Goal: Information Seeking & Learning: Learn about a topic

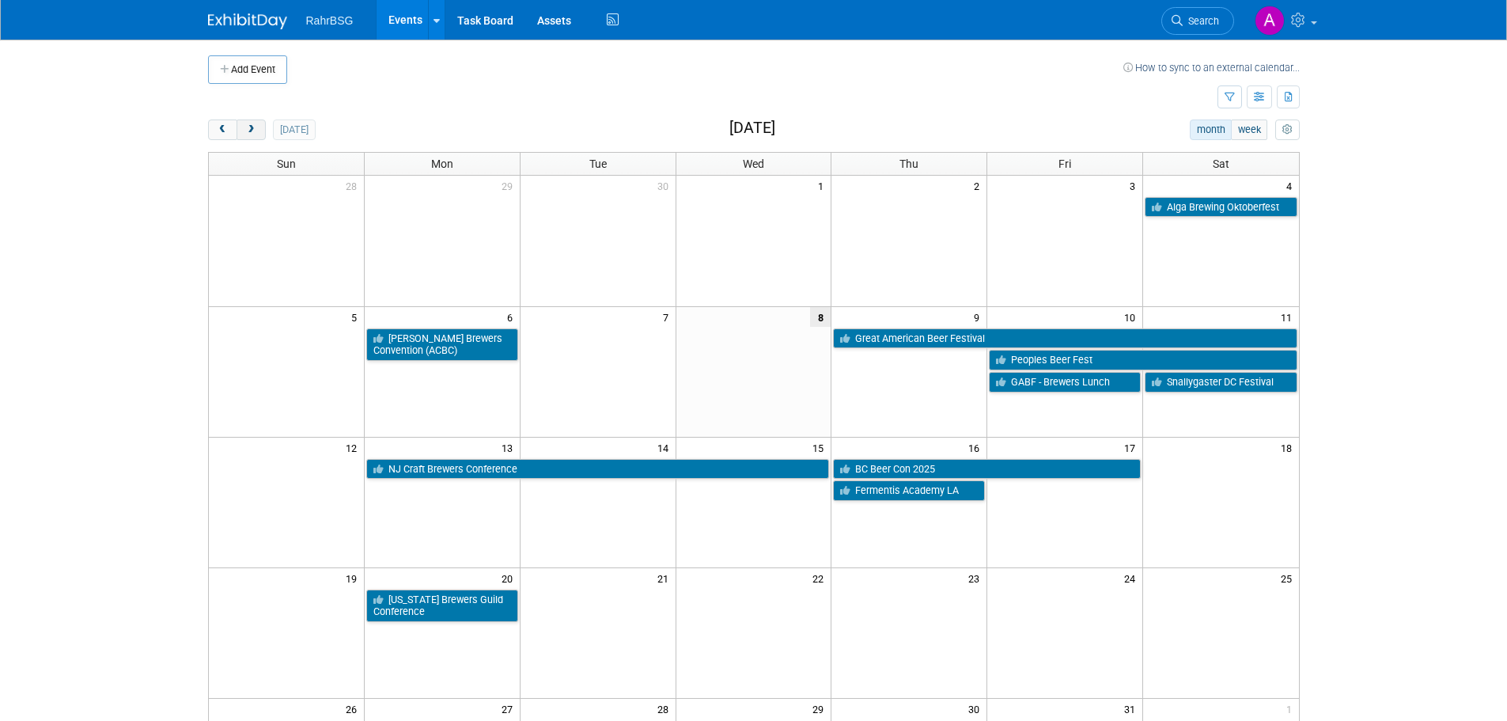
click at [252, 125] on span "next" at bounding box center [251, 130] width 12 height 10
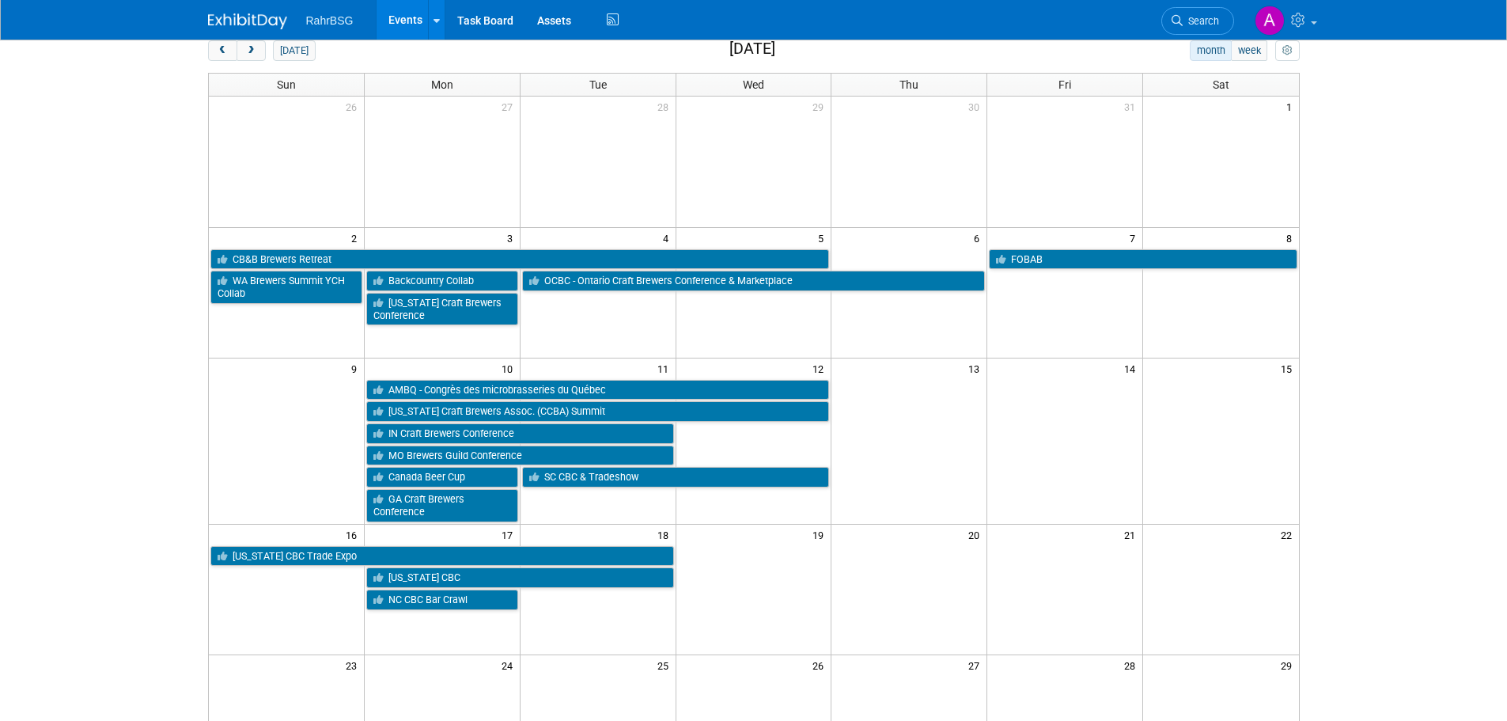
scroll to position [158, 0]
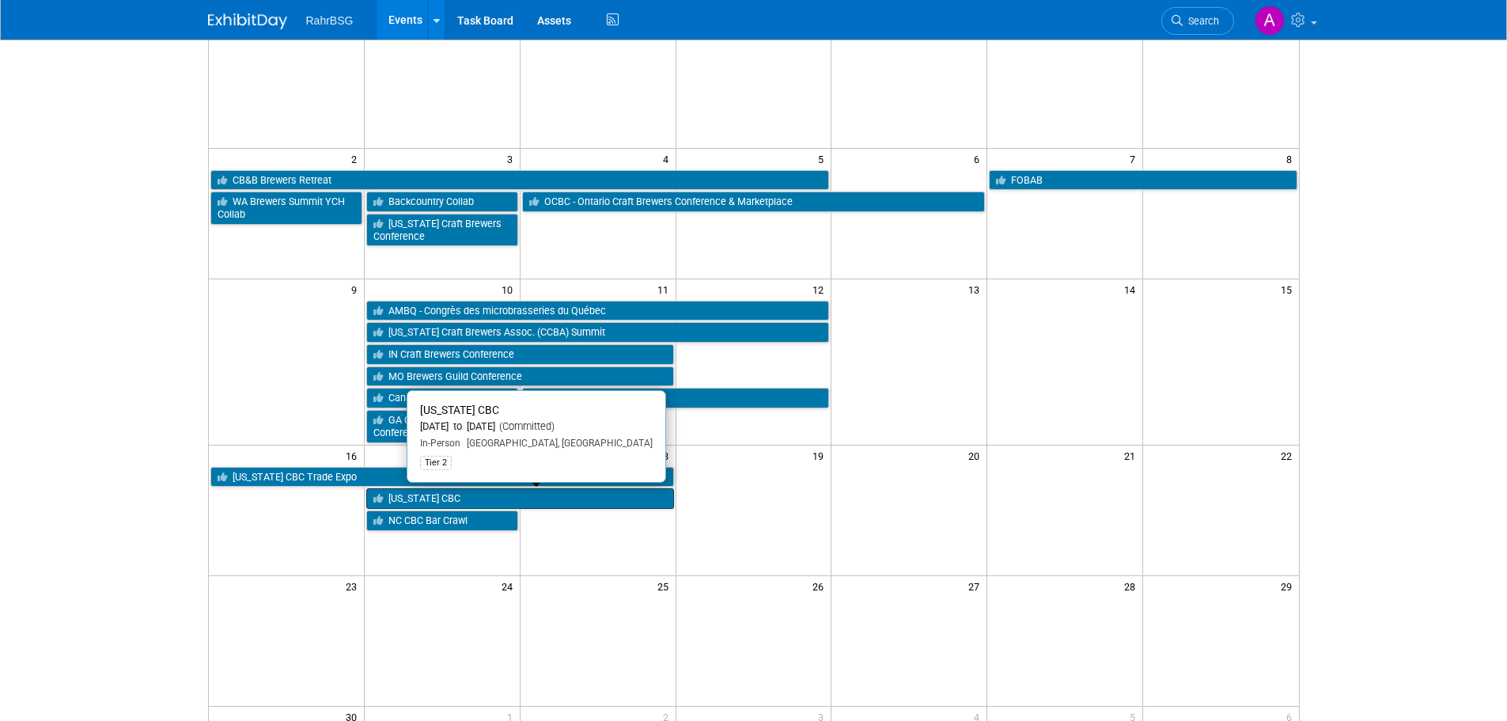
click at [520, 495] on link "[US_STATE] CBC" at bounding box center [520, 498] width 308 height 21
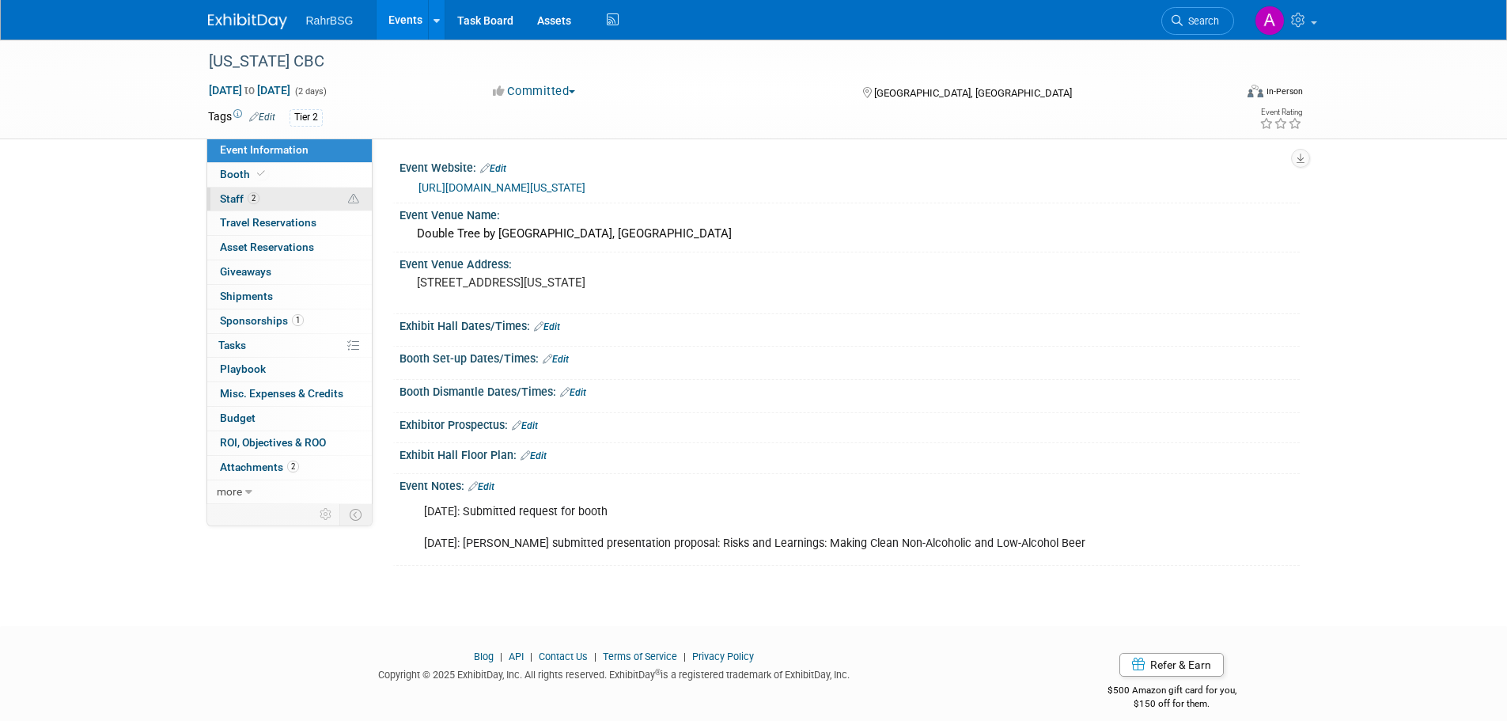
click at [248, 199] on span "2" at bounding box center [254, 198] width 12 height 12
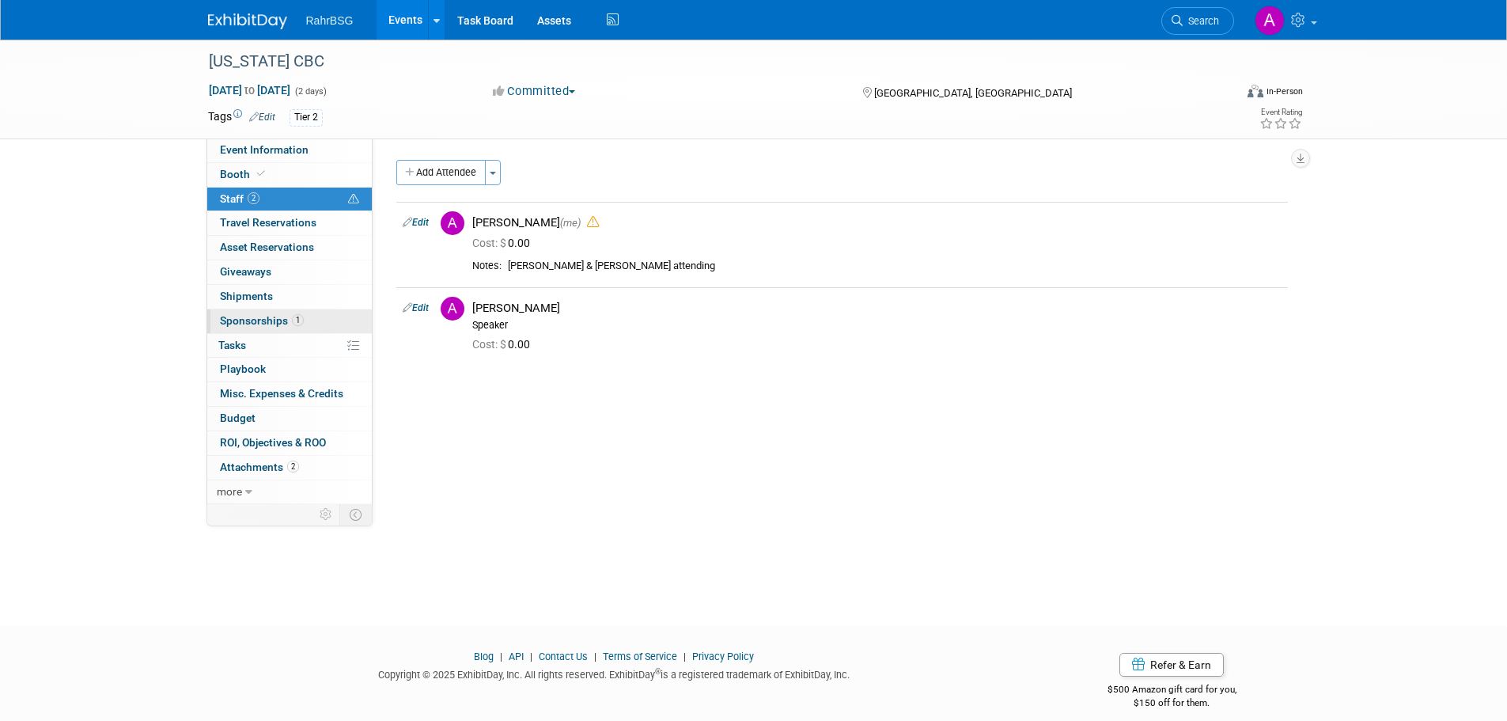
click at [263, 316] on span "Sponsorships 1" at bounding box center [262, 320] width 84 height 13
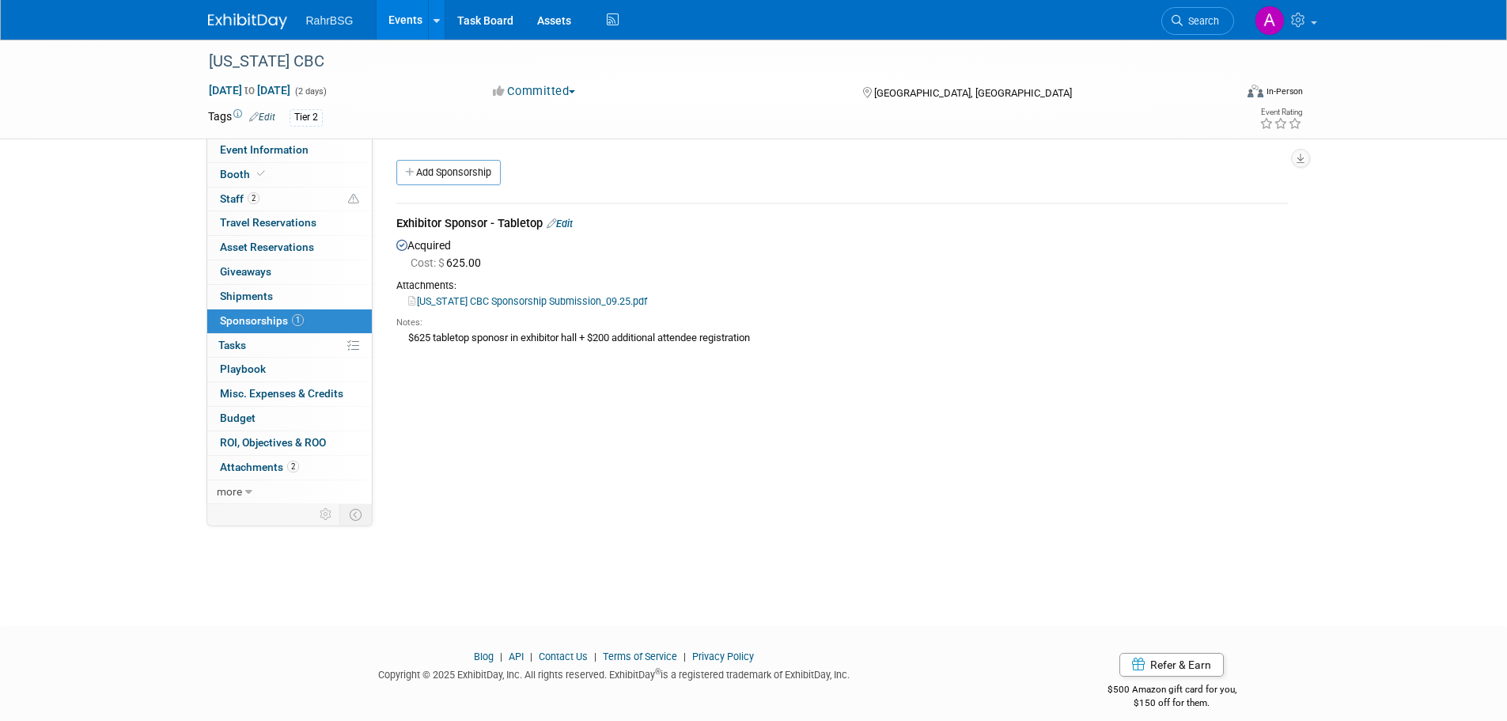
click at [250, 40] on div "RahrBSG Events Add Event Bulk Upload Events Shareable Event Boards Recently Vie…" at bounding box center [753, 20] width 1507 height 40
click at [251, 21] on img at bounding box center [247, 21] width 79 height 16
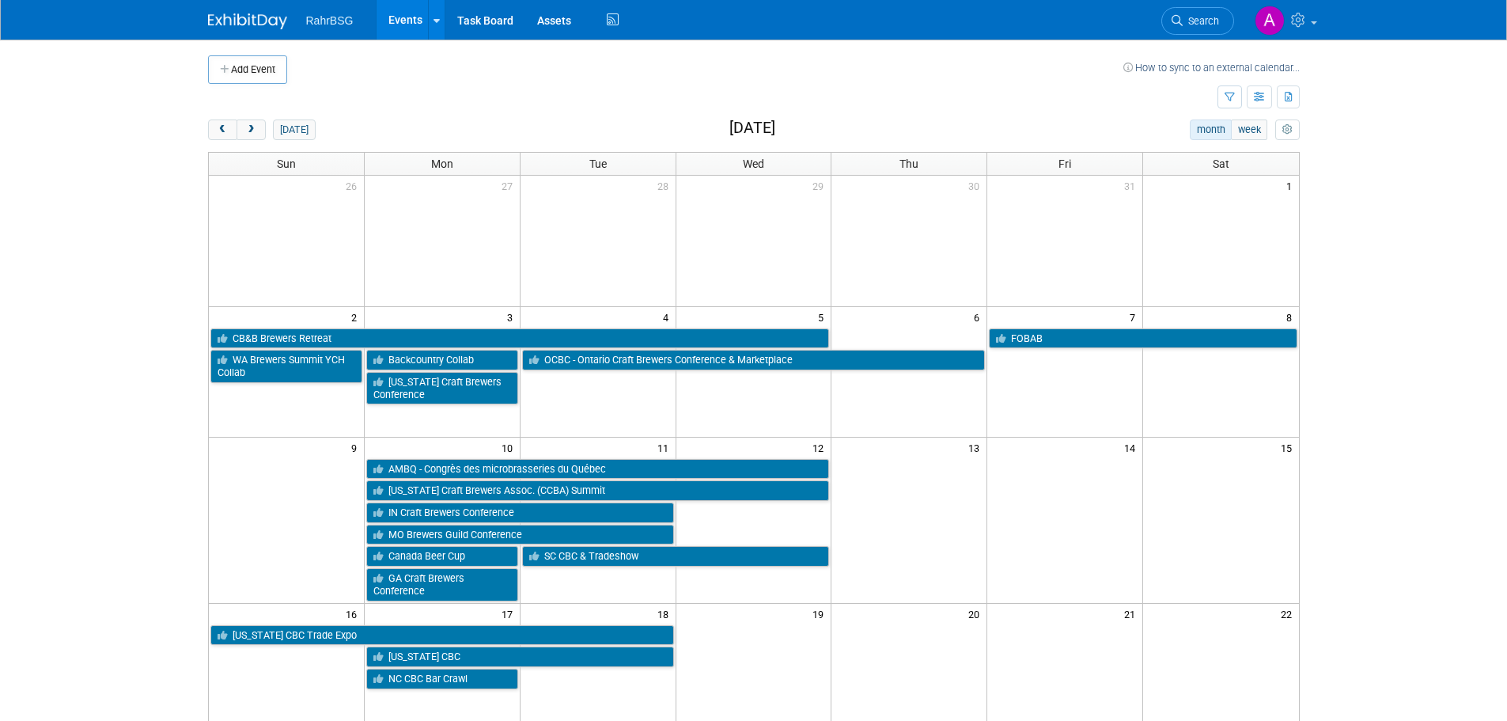
click at [207, 130] on div "Add Event How to sync to an external calendar... New Event Duplicate Event Warn…" at bounding box center [754, 534] width 1116 height 988
click at [219, 127] on span "prev" at bounding box center [223, 130] width 12 height 10
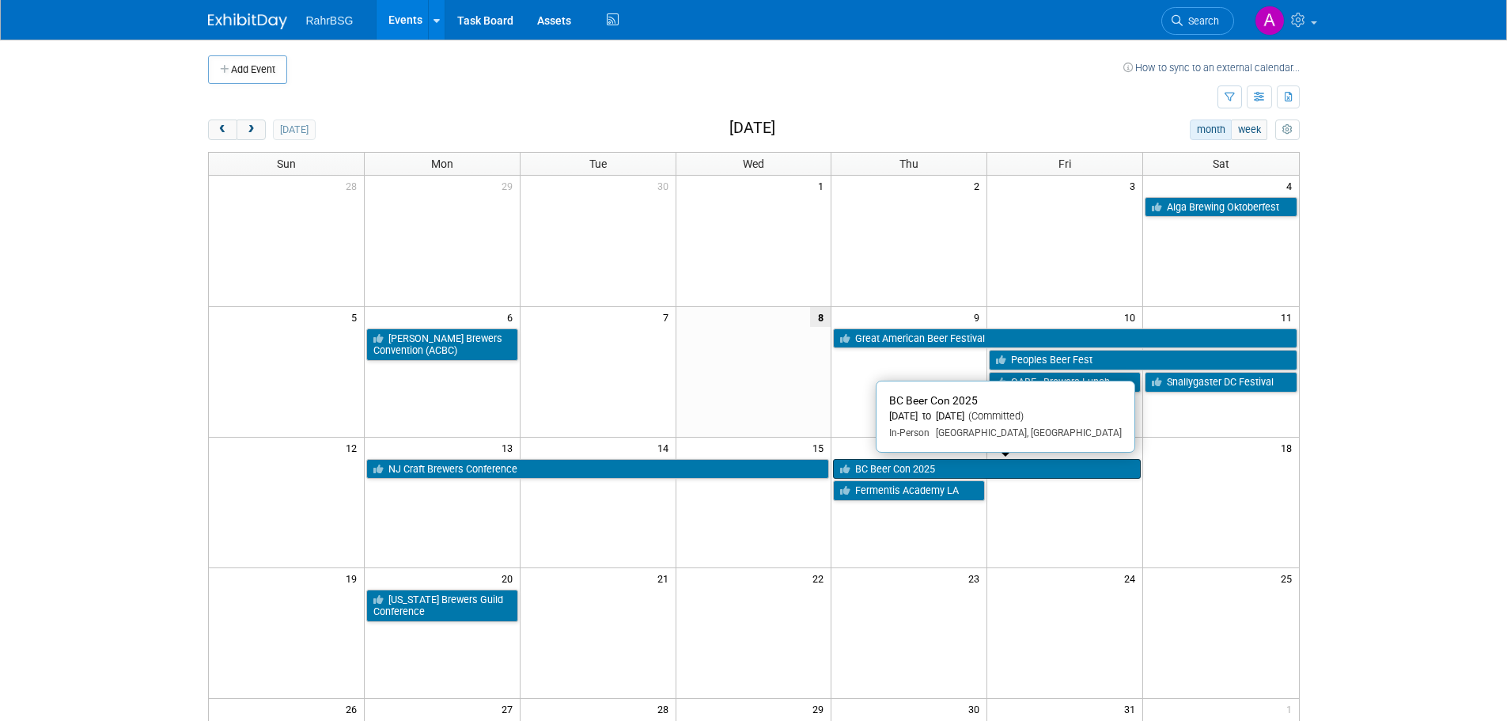
click at [954, 468] on link "BC Beer Con 2025" at bounding box center [987, 469] width 308 height 21
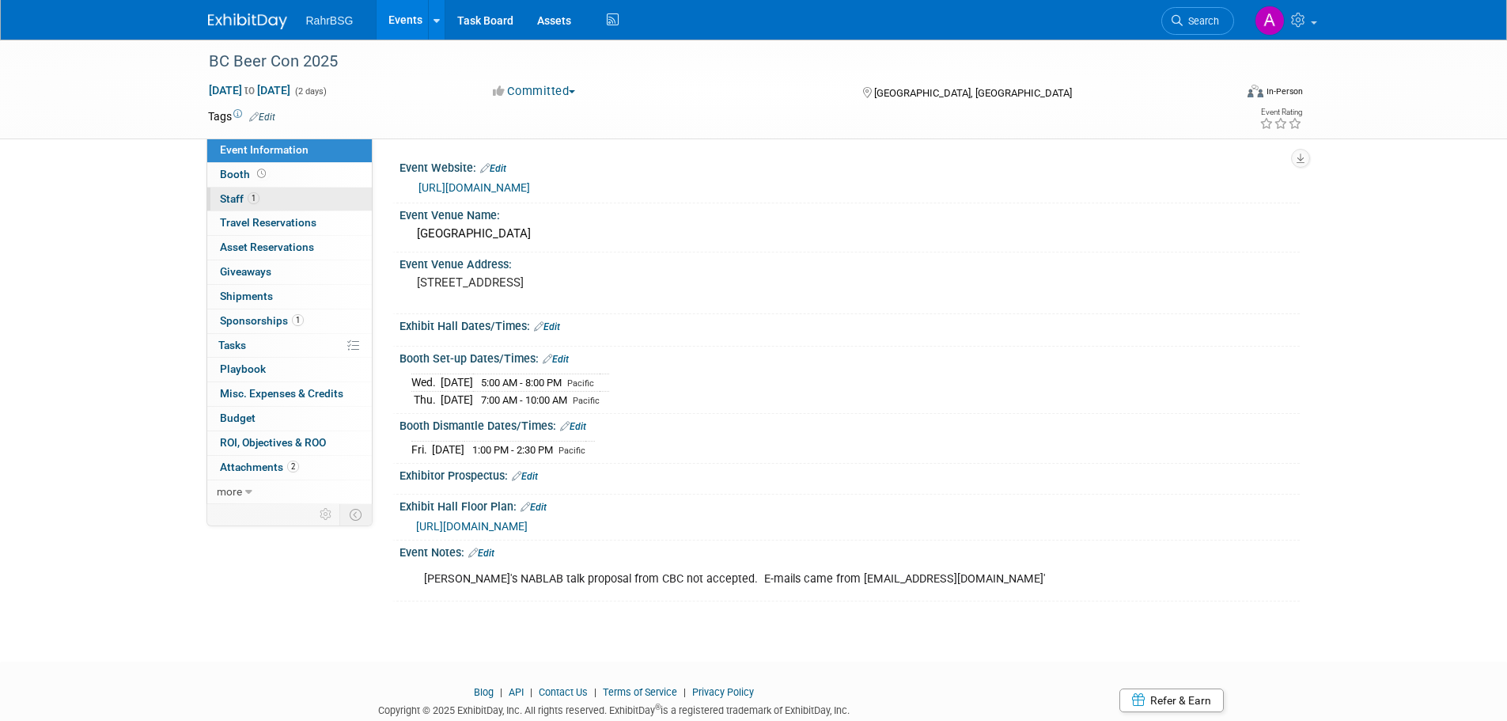
click at [237, 199] on span "Staff 1" at bounding box center [240, 198] width 40 height 13
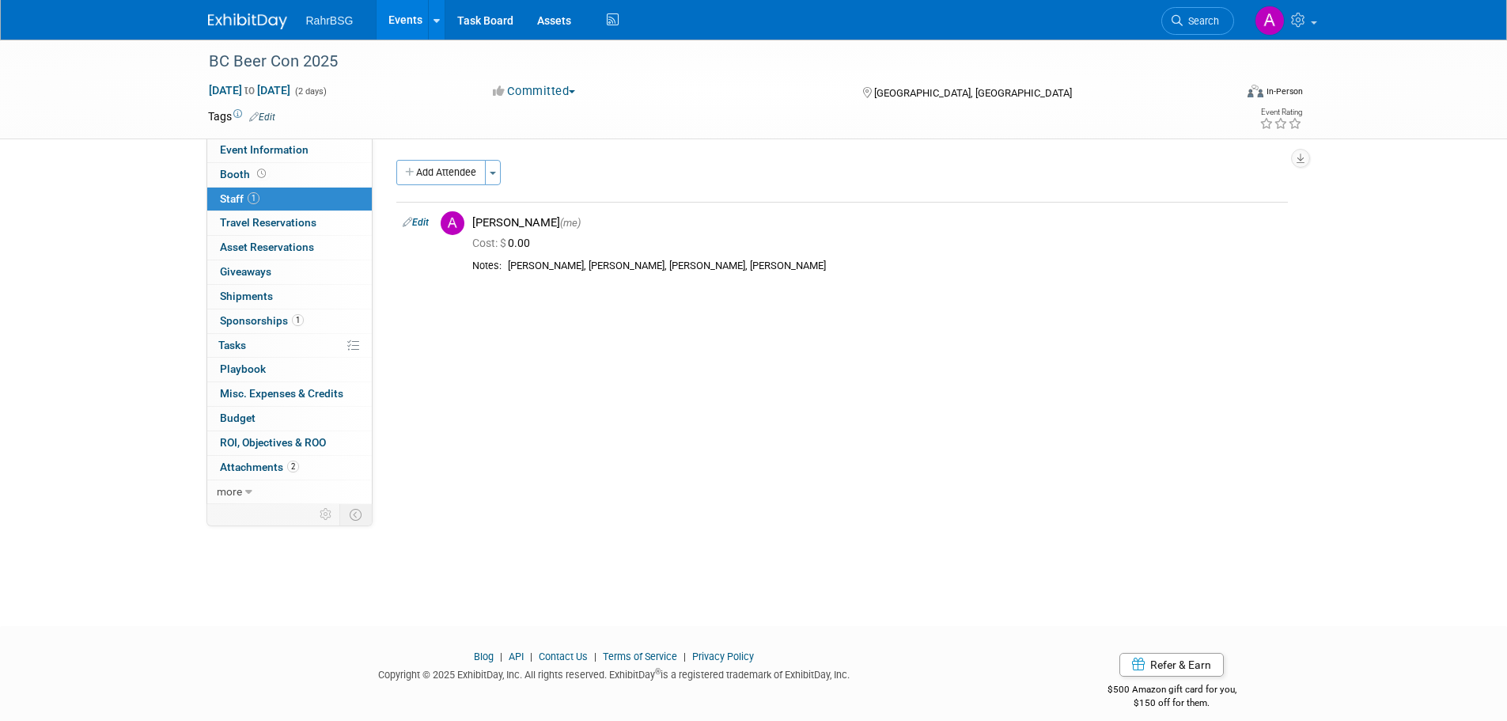
click at [236, 25] on img at bounding box center [247, 21] width 79 height 16
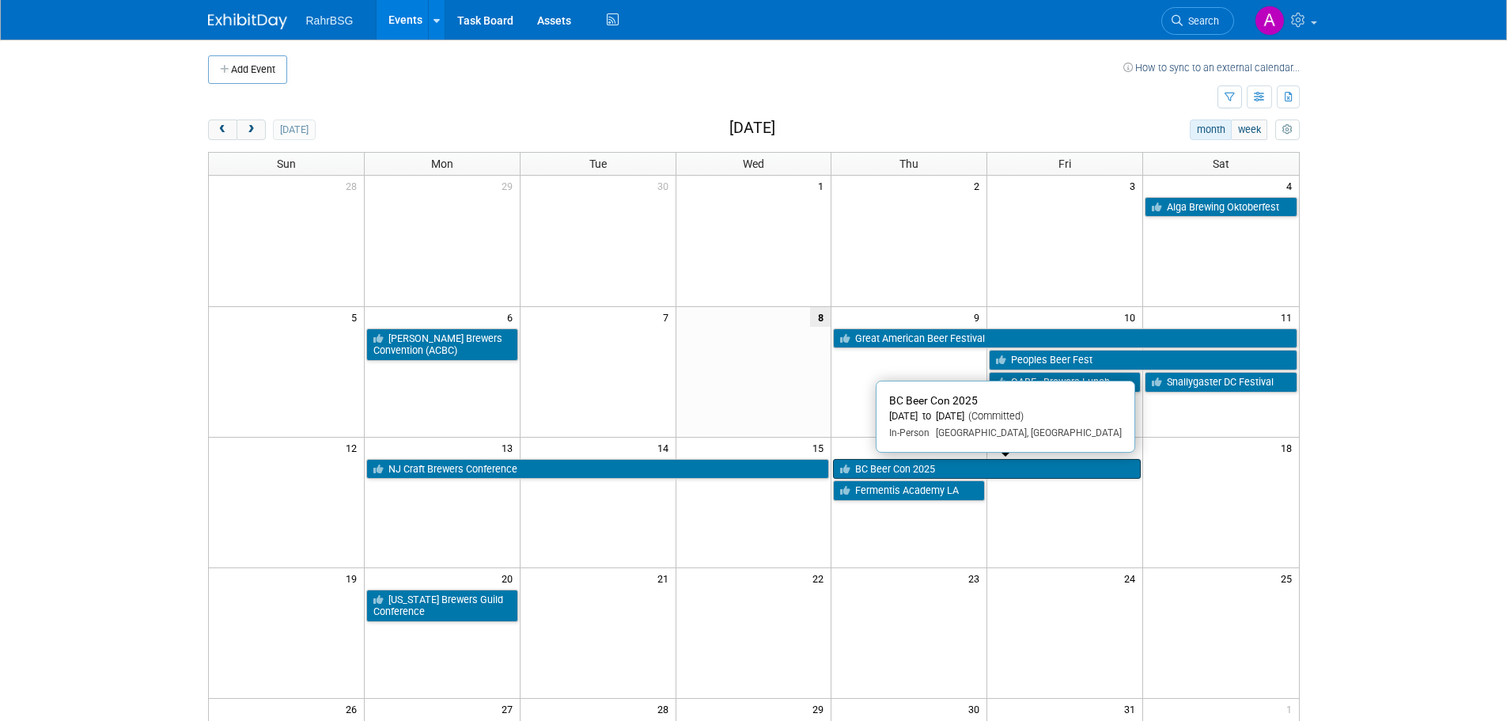
click at [975, 469] on link "BC Beer Con 2025" at bounding box center [987, 469] width 308 height 21
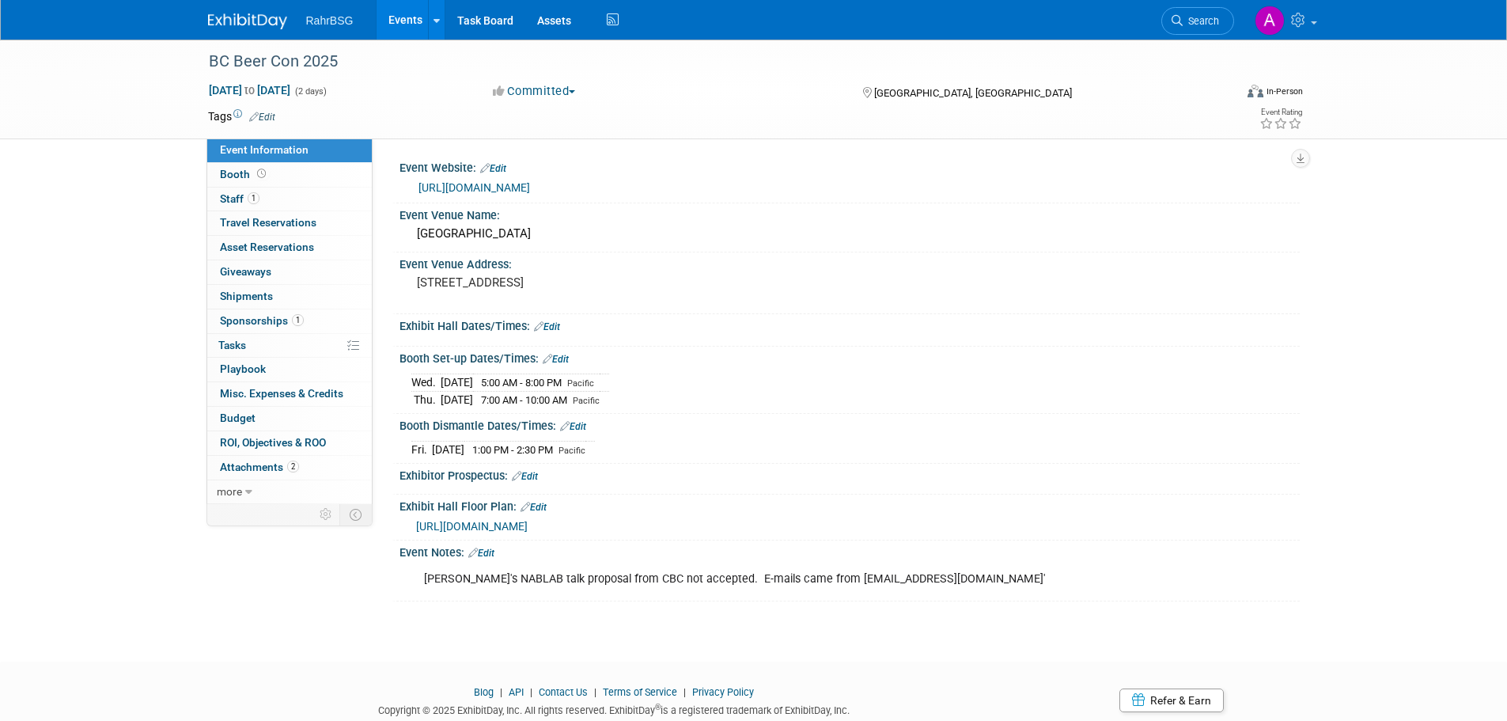
click at [520, 189] on link "https://www.bcbeercon.ca/" at bounding box center [475, 187] width 112 height 13
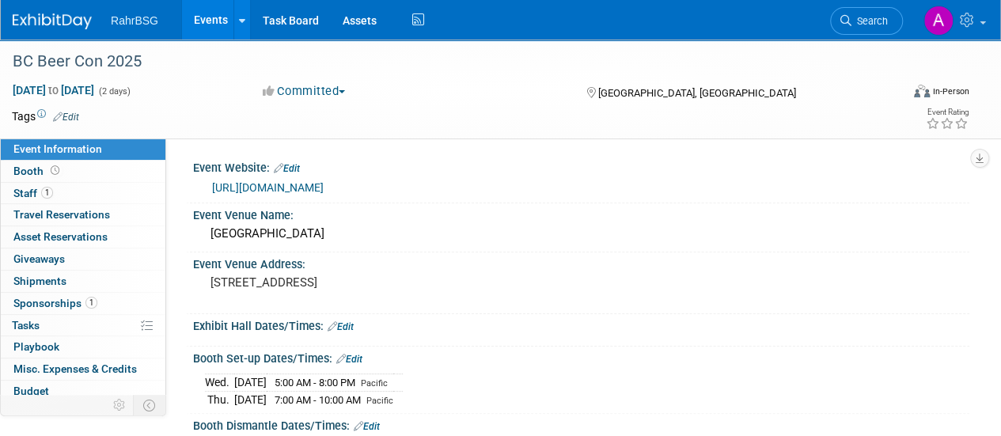
click at [72, 19] on img at bounding box center [52, 21] width 79 height 16
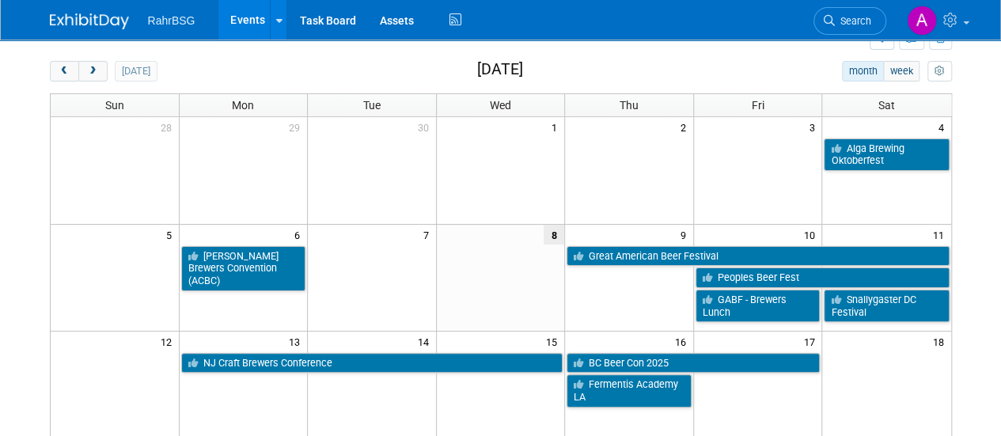
scroll to position [49, 0]
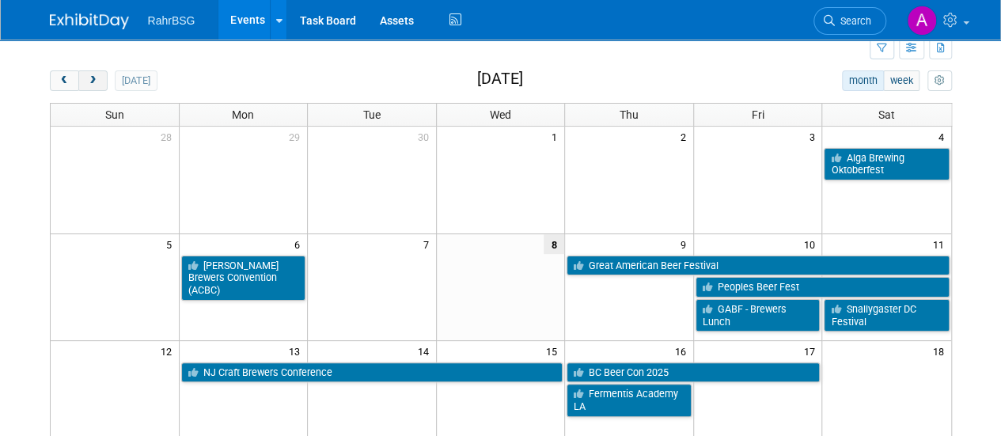
click at [99, 75] on button "next" at bounding box center [92, 80] width 29 height 21
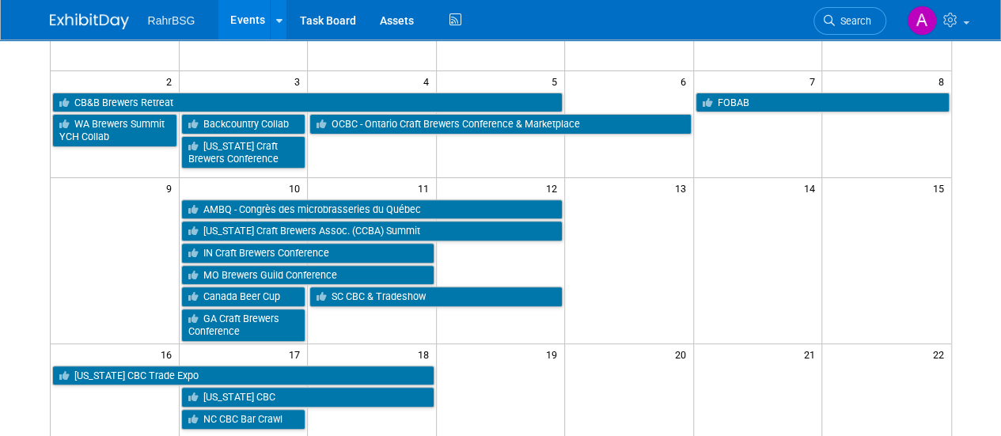
scroll to position [213, 0]
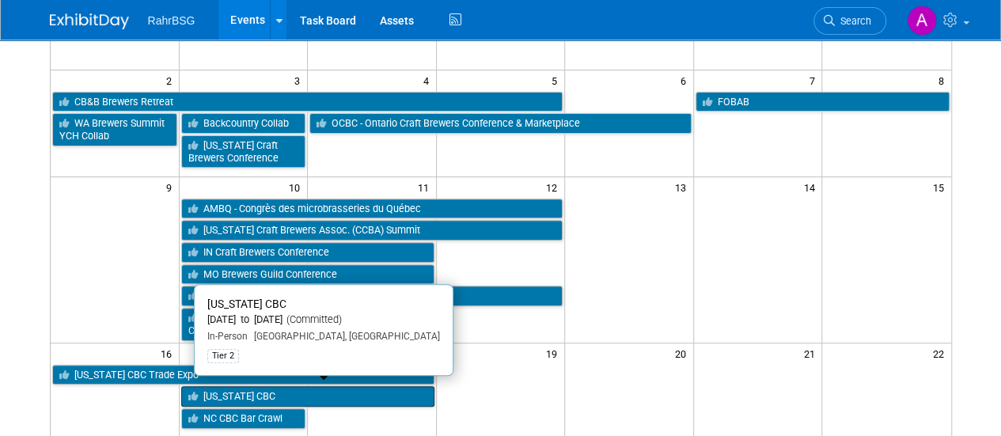
click at [357, 386] on link "[US_STATE] CBC" at bounding box center [307, 396] width 253 height 21
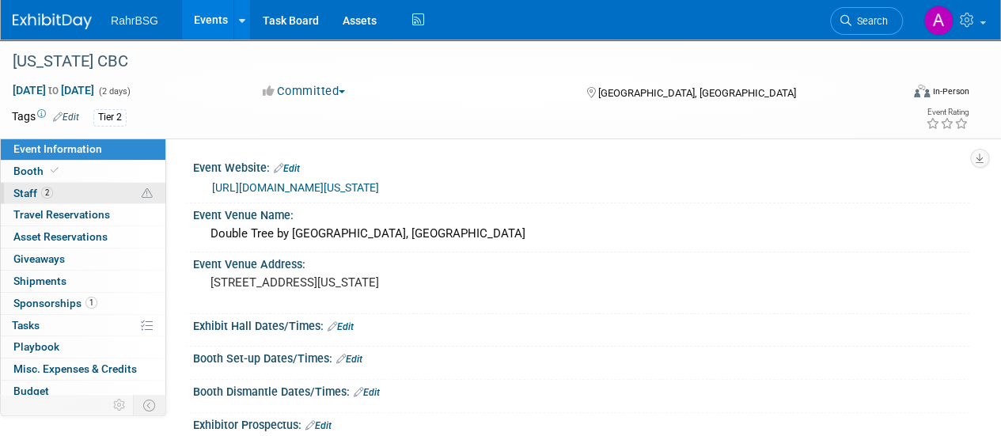
click at [73, 190] on link "2 Staff 2" at bounding box center [83, 193] width 165 height 21
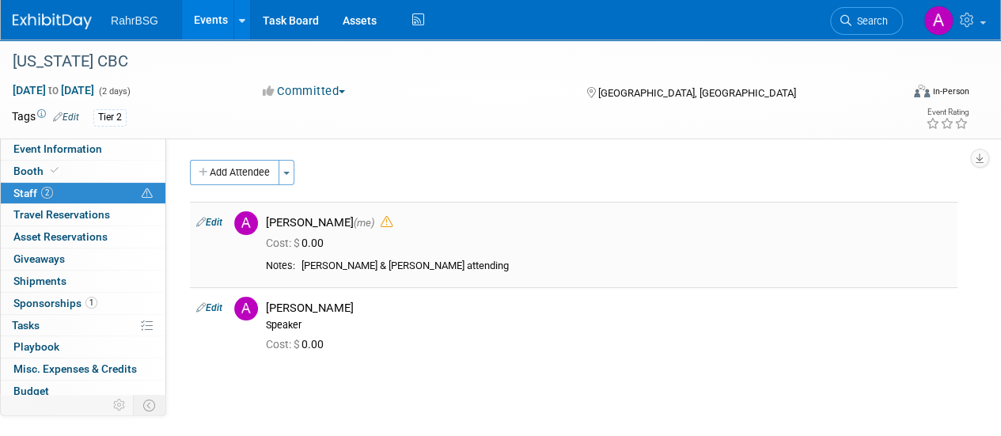
click at [511, 252] on td "[PERSON_NAME] (me) 0.00" at bounding box center [609, 244] width 698 height 85
click at [74, 23] on img at bounding box center [52, 21] width 79 height 16
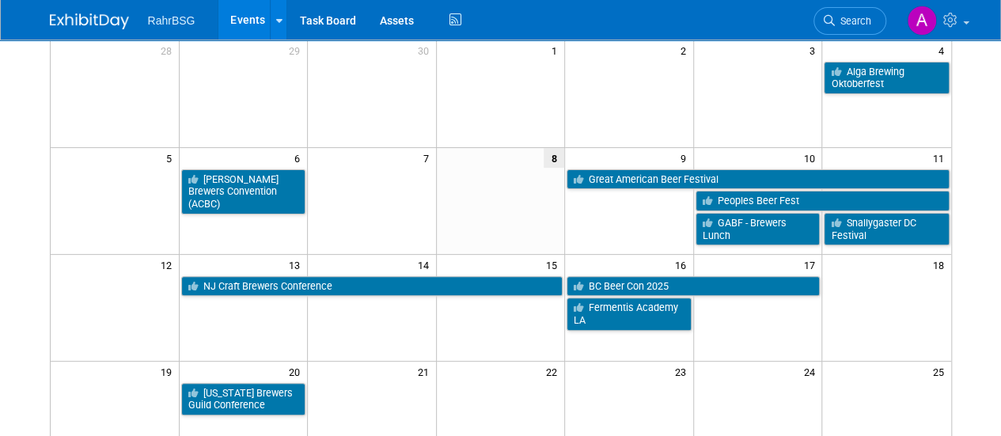
scroll to position [135, 0]
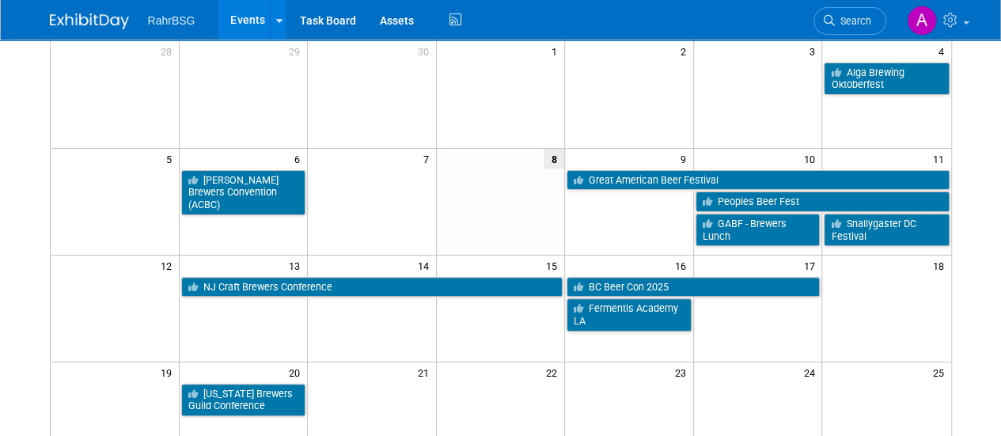
click at [38, 200] on div "Add Event How to sync to an external calendar... New Event Duplicate Event Warn…" at bounding box center [501, 311] width 926 height 813
click at [666, 110] on td at bounding box center [629, 94] width 129 height 107
click at [14, 78] on body "RahrBSG Events Add Event Bulk Upload Events Shareable Event Boards Recently Vie…" at bounding box center [500, 83] width 1001 height 436
